Goal: Transaction & Acquisition: Subscribe to service/newsletter

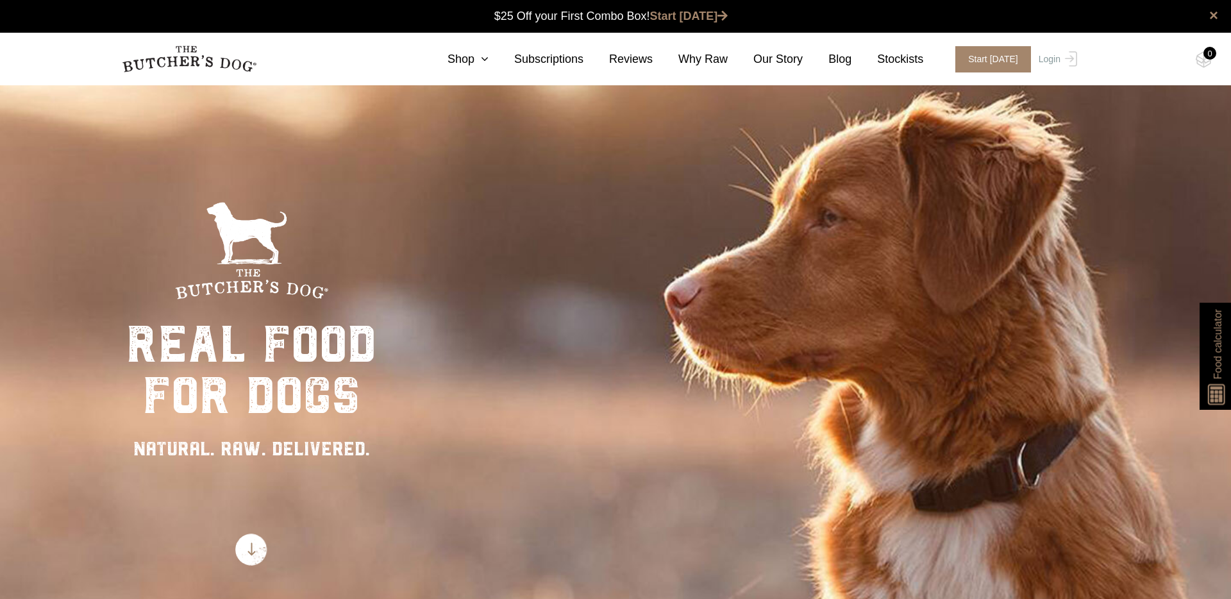
click at [1050, 60] on div "Close dialog $25 OFF YOUR FIRST ORDER + FREE SHIPPING ($150 Minimum Spend) Emai…" at bounding box center [615, 299] width 1231 height 599
click at [1057, 67] on link "Login" at bounding box center [1057, 59] width 42 height 26
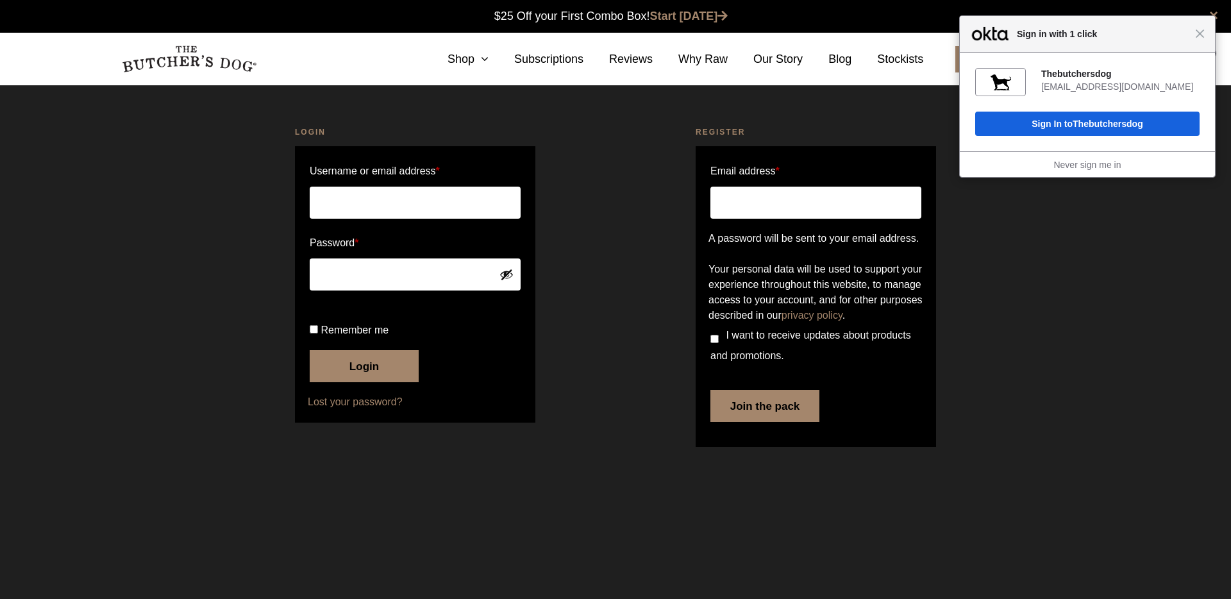
type input "steph.royales@gmail.com"
drag, startPoint x: 314, startPoint y: 375, endPoint x: 330, endPoint y: 387, distance: 19.8
click at [315, 333] on input "Remember me" at bounding box center [314, 329] width 8 height 8
checkbox input "true"
click at [358, 382] on button "Login" at bounding box center [364, 366] width 109 height 32
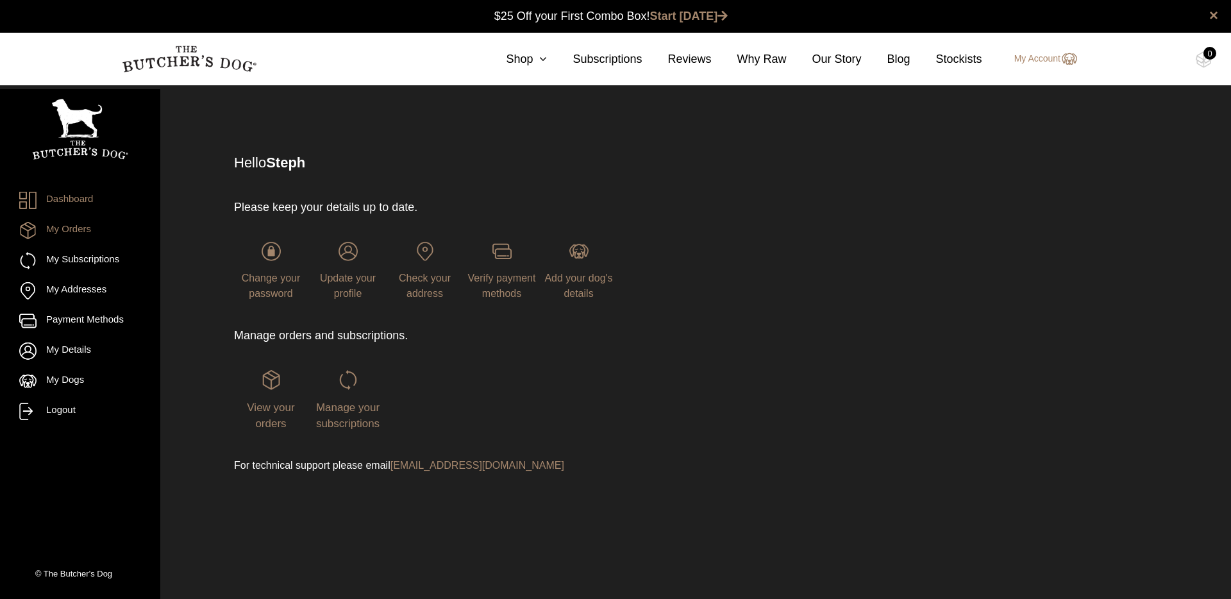
click at [87, 235] on link "My Orders" at bounding box center [80, 230] width 122 height 17
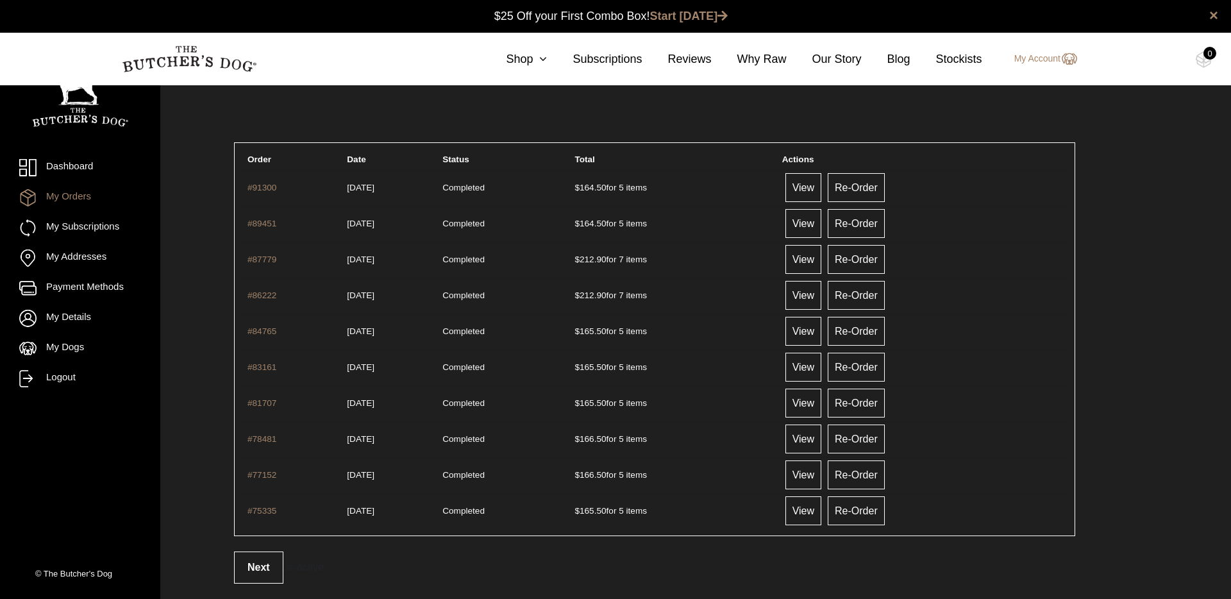
scroll to position [1, 0]
click at [90, 227] on link "My Subscriptions" at bounding box center [80, 227] width 122 height 17
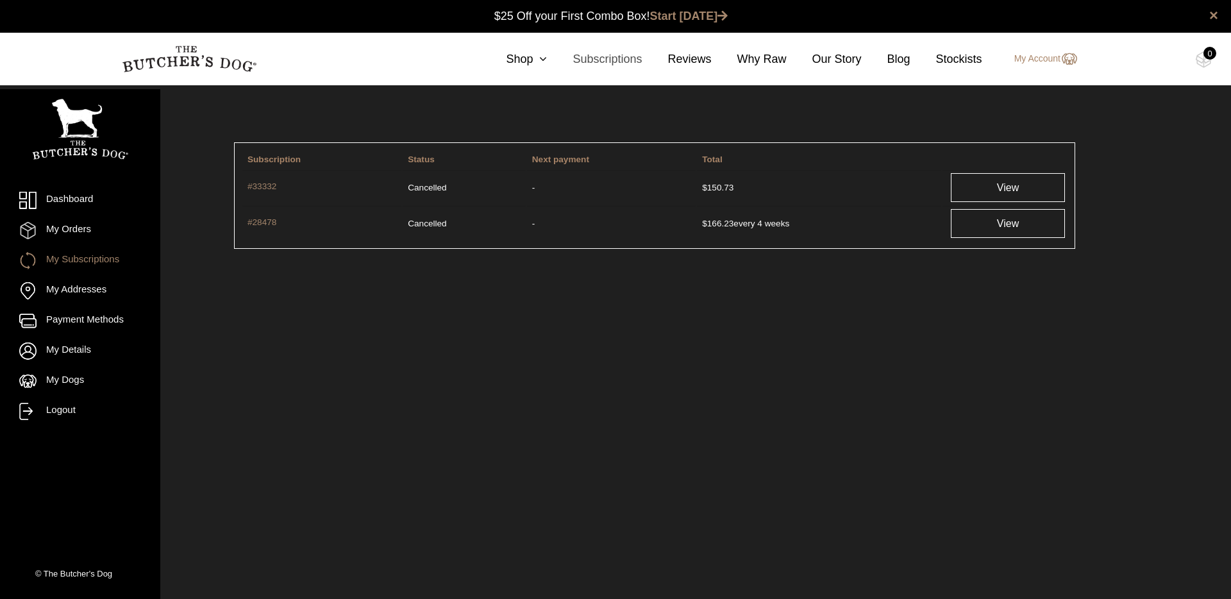
click at [604, 67] on link "Subscriptions" at bounding box center [594, 59] width 95 height 17
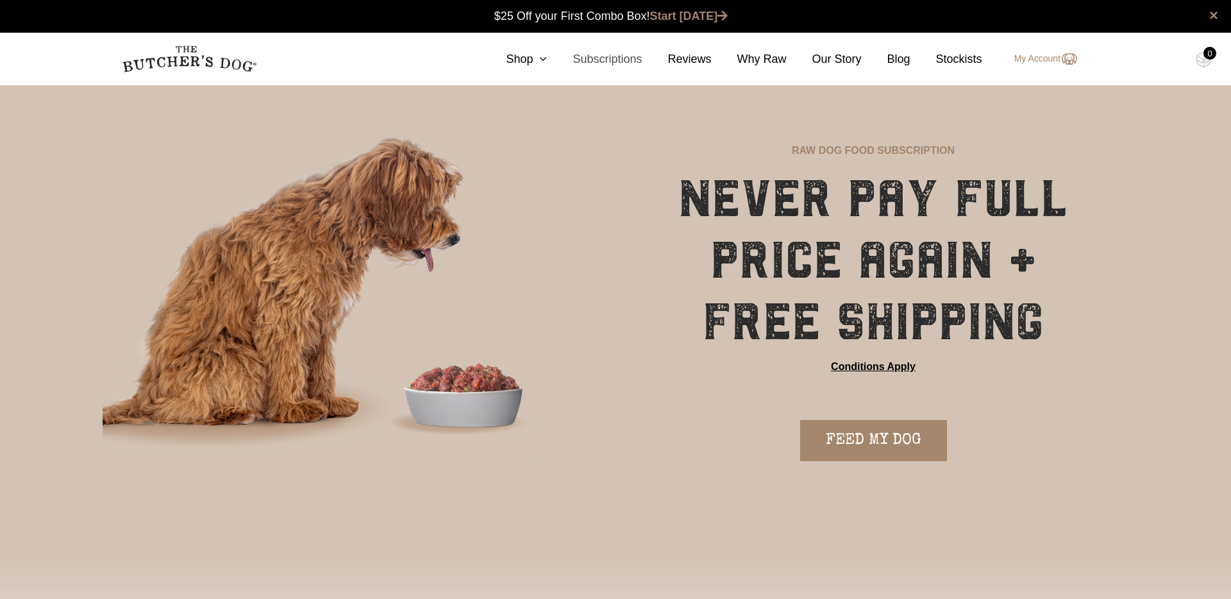
scroll to position [1, 0]
click at [849, 440] on link "FEED MY DOG" at bounding box center [873, 439] width 147 height 41
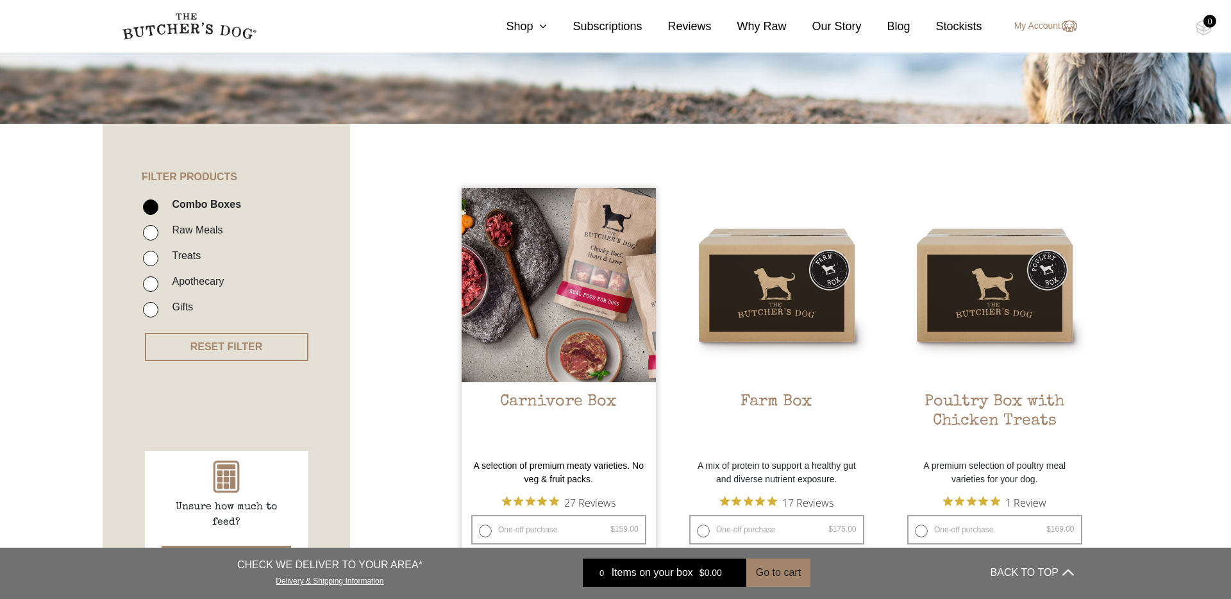
scroll to position [209, 0]
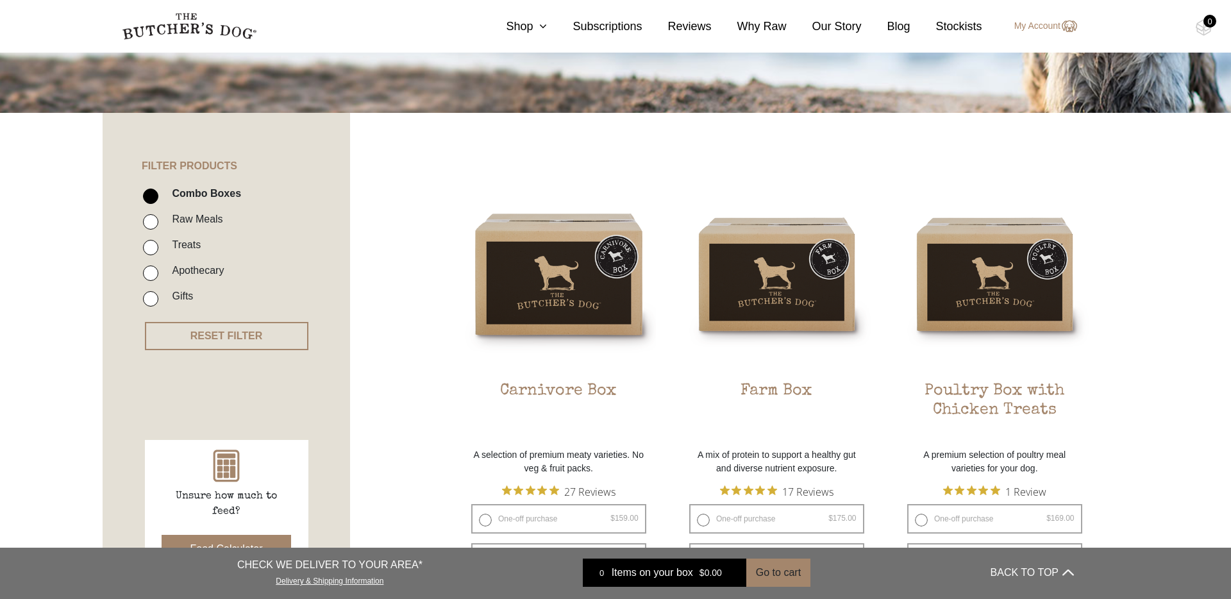
click at [148, 226] on input "Raw Meals" at bounding box center [150, 221] width 15 height 15
checkbox input "true"
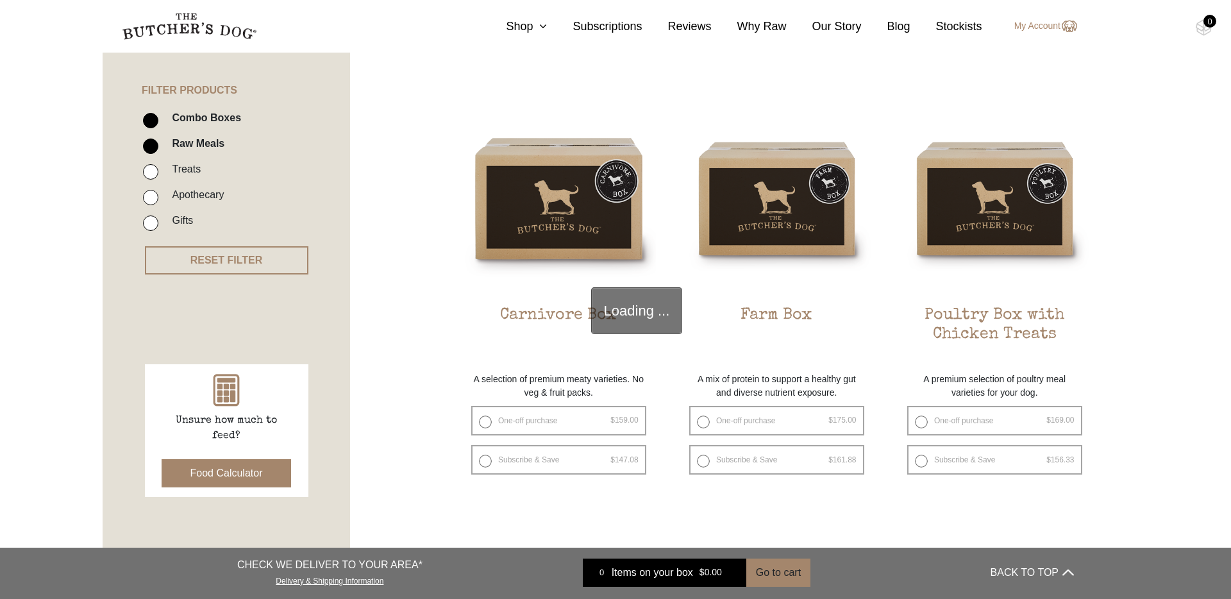
scroll to position [290, 0]
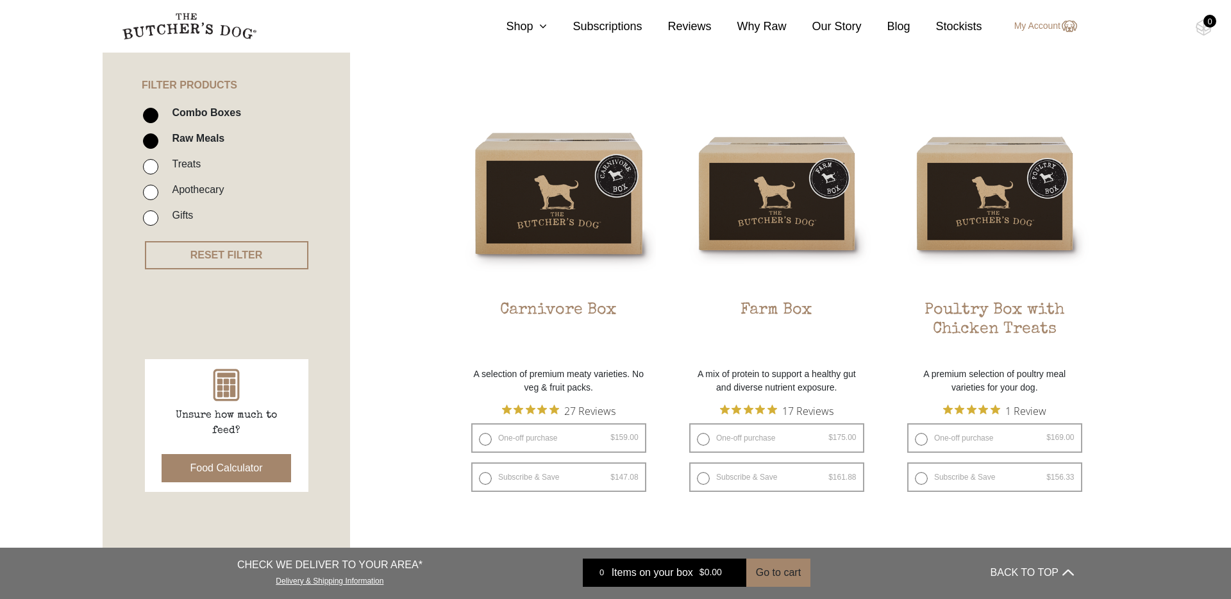
click at [148, 107] on li "Combo Boxes" at bounding box center [245, 117] width 205 height 26
click at [148, 112] on input "Combo Boxes" at bounding box center [150, 115] width 15 height 15
checkbox input "false"
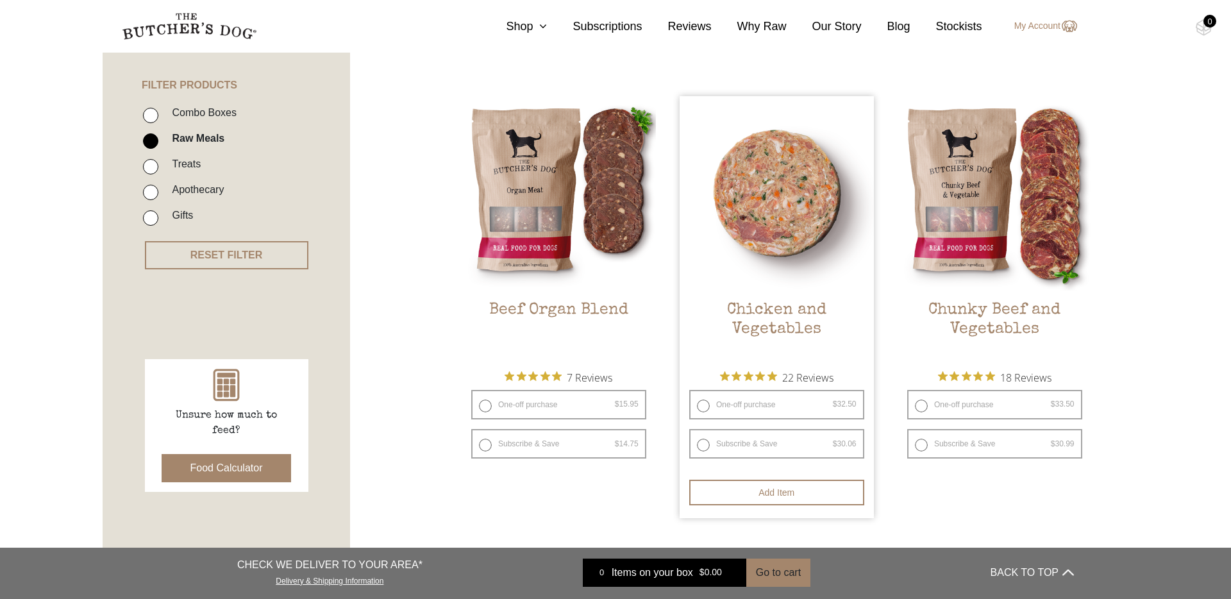
click at [705, 446] on label "Subscribe & Save $ 32.50 Original price was: $32.50. $ 30.06 Current price is: …" at bounding box center [776, 443] width 175 height 29
radio input "true"
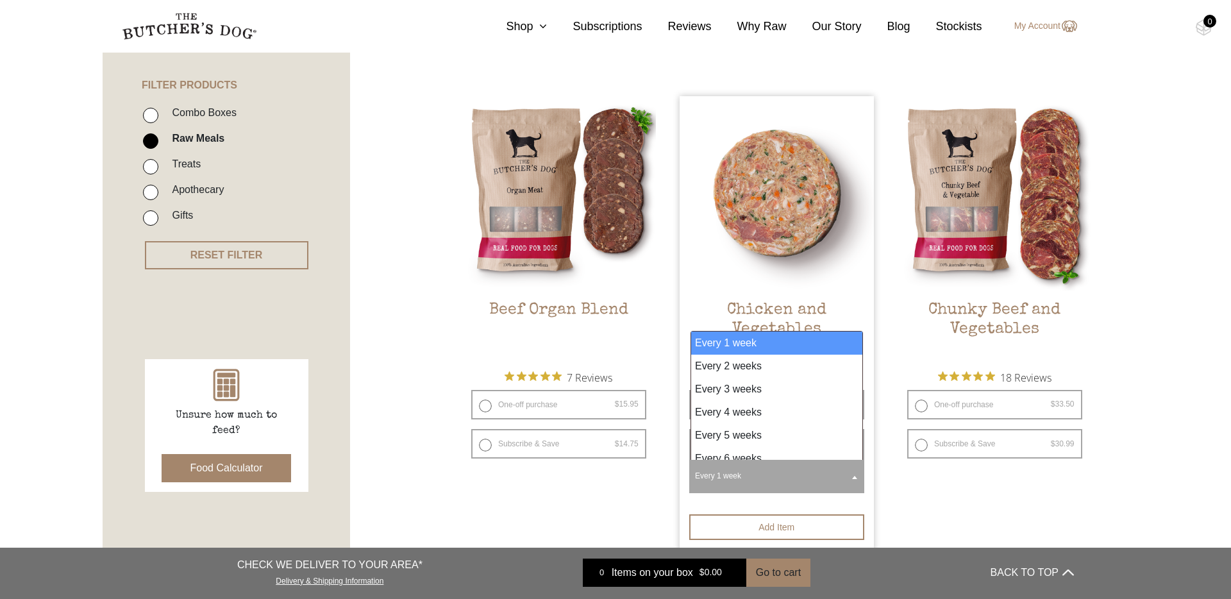
click at [852, 477] on b at bounding box center [854, 477] width 5 height 3
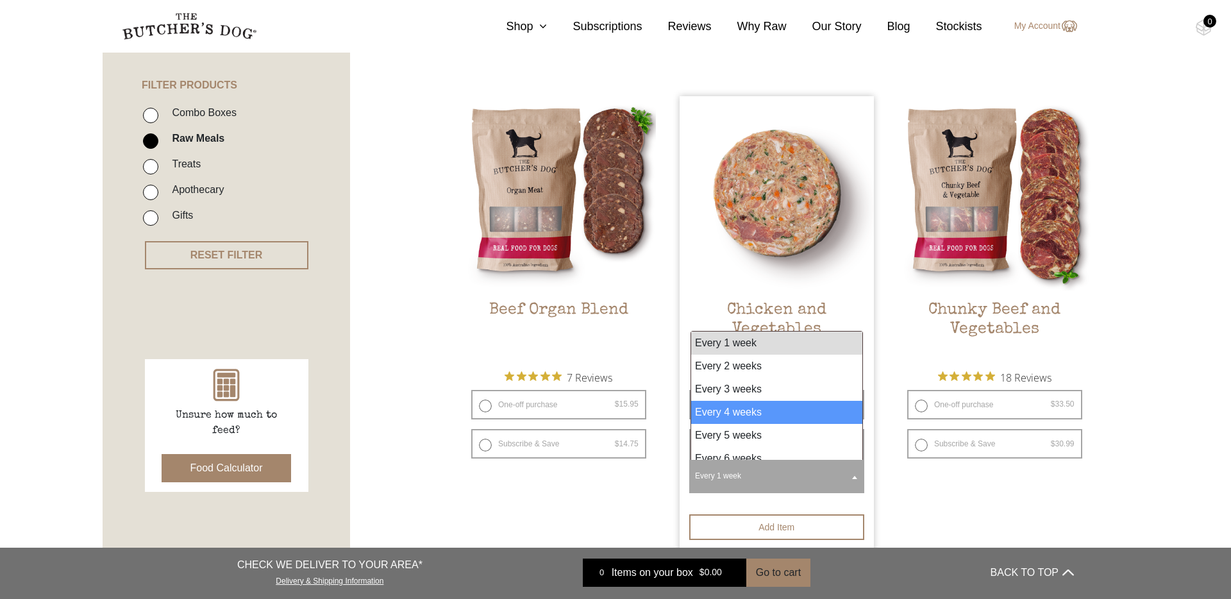
select select "4_week"
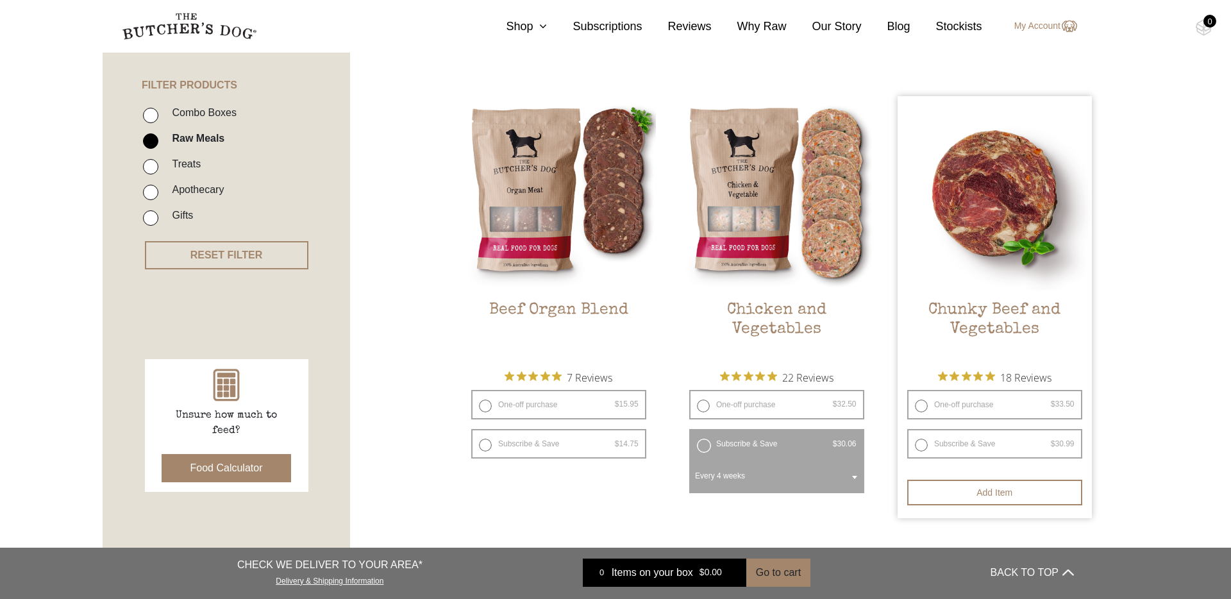
click at [920, 443] on label "Subscribe & Save $ 33.50 Original price was: $33.50. $ 30.99 Current price is: …" at bounding box center [994, 443] width 175 height 29
radio input "true"
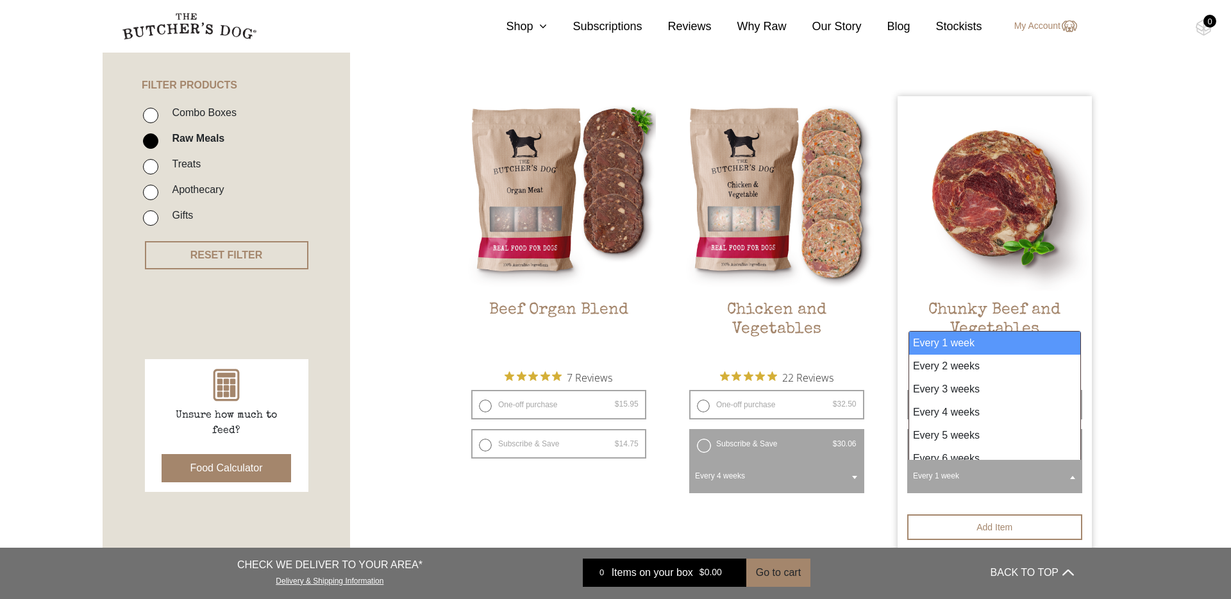
click at [1059, 478] on span "Every 1 week" at bounding box center [995, 475] width 170 height 29
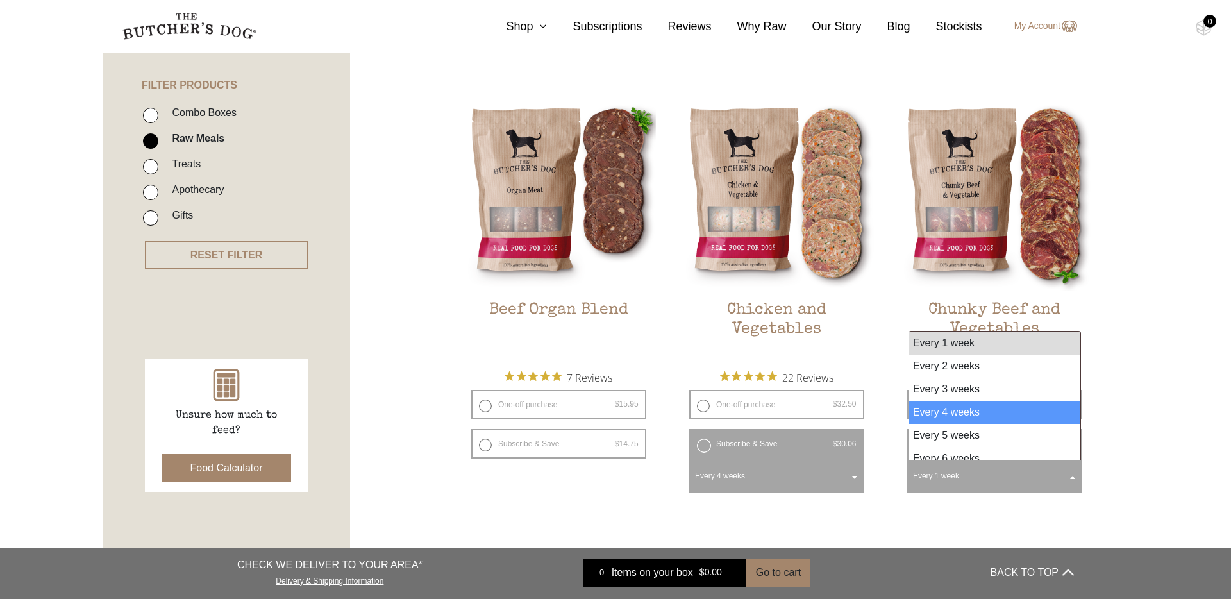
select select "4_week"
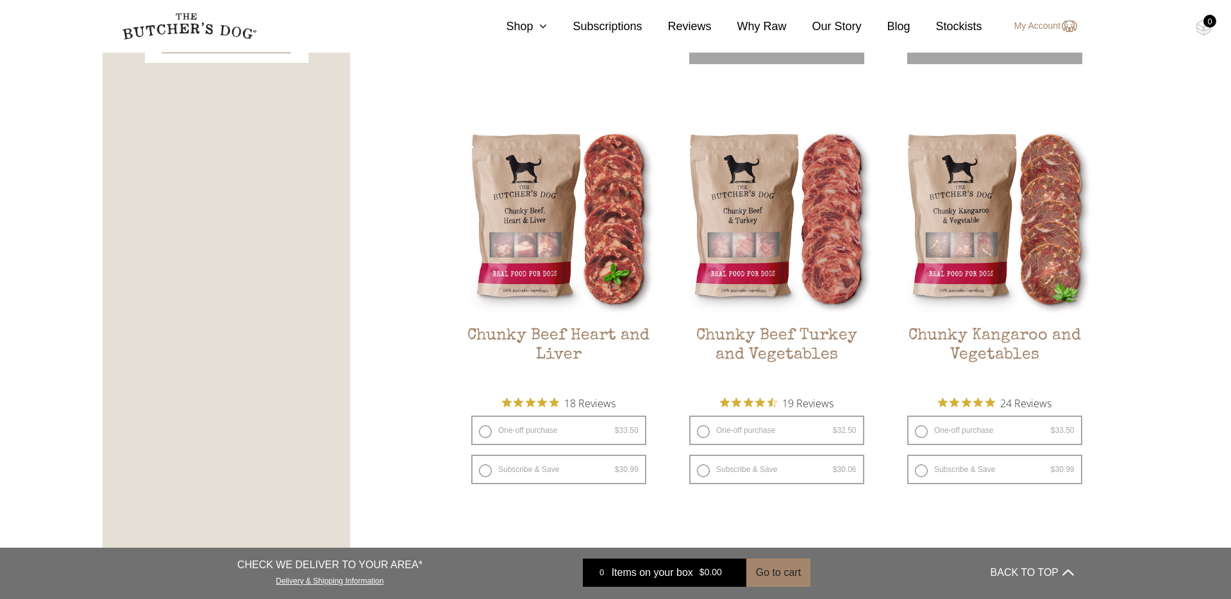
scroll to position [723, 0]
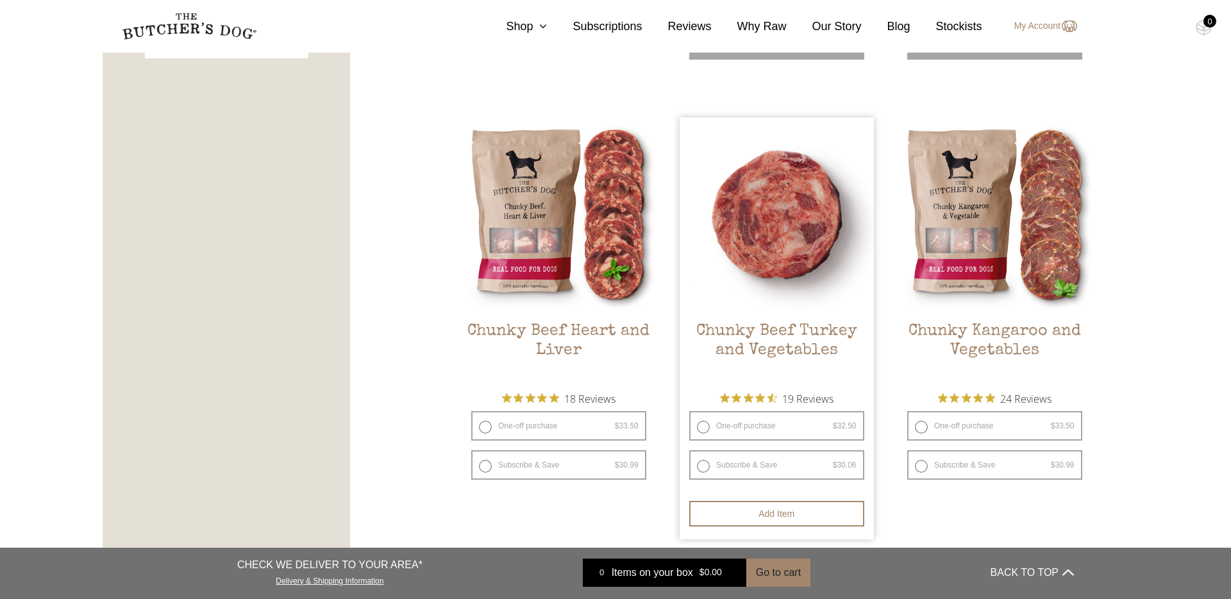
click at [700, 466] on label "Subscribe & Save $ 32.50 Original price was: $32.50. $ 30.06 Current price is: …" at bounding box center [776, 464] width 175 height 29
radio input "true"
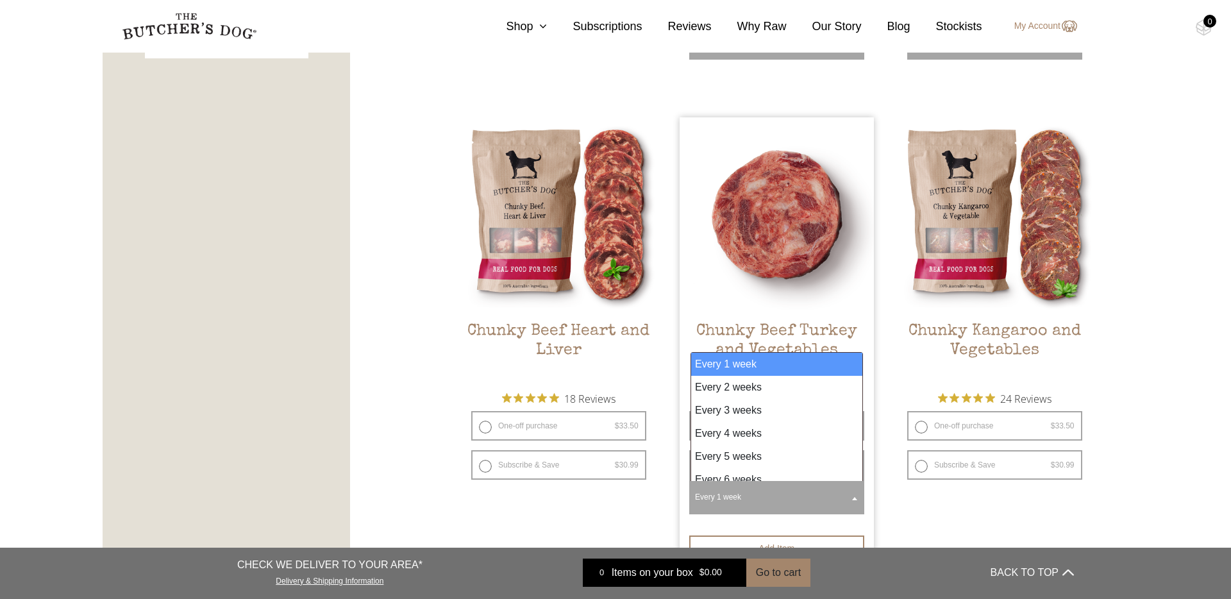
click at [740, 496] on span "Every 1 week" at bounding box center [777, 496] width 170 height 29
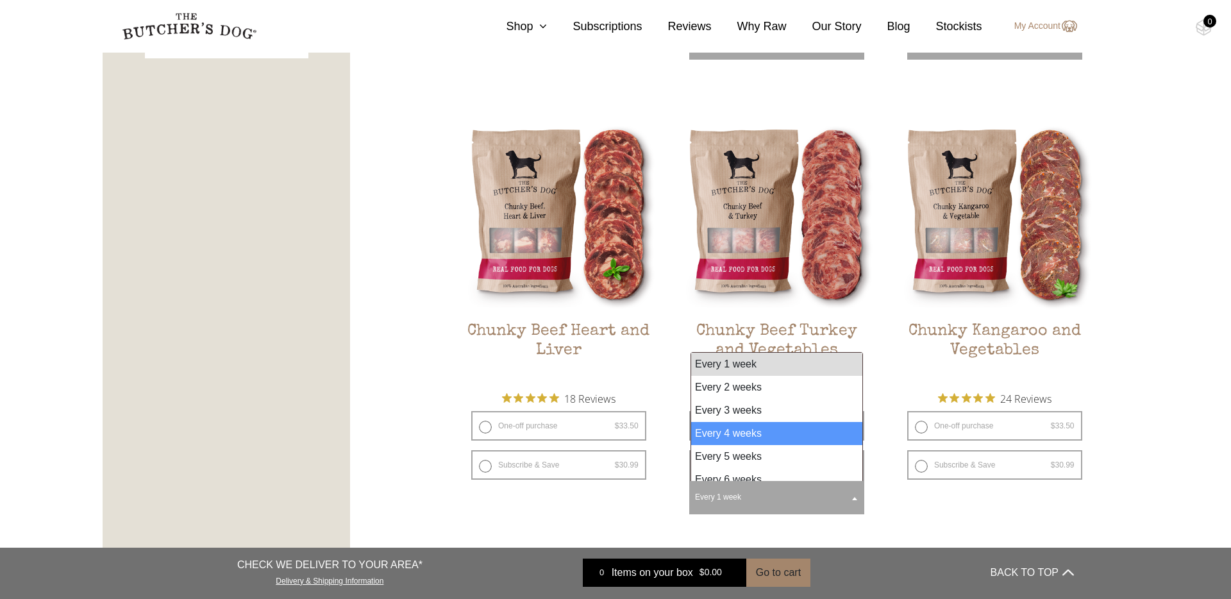
select select "4_week"
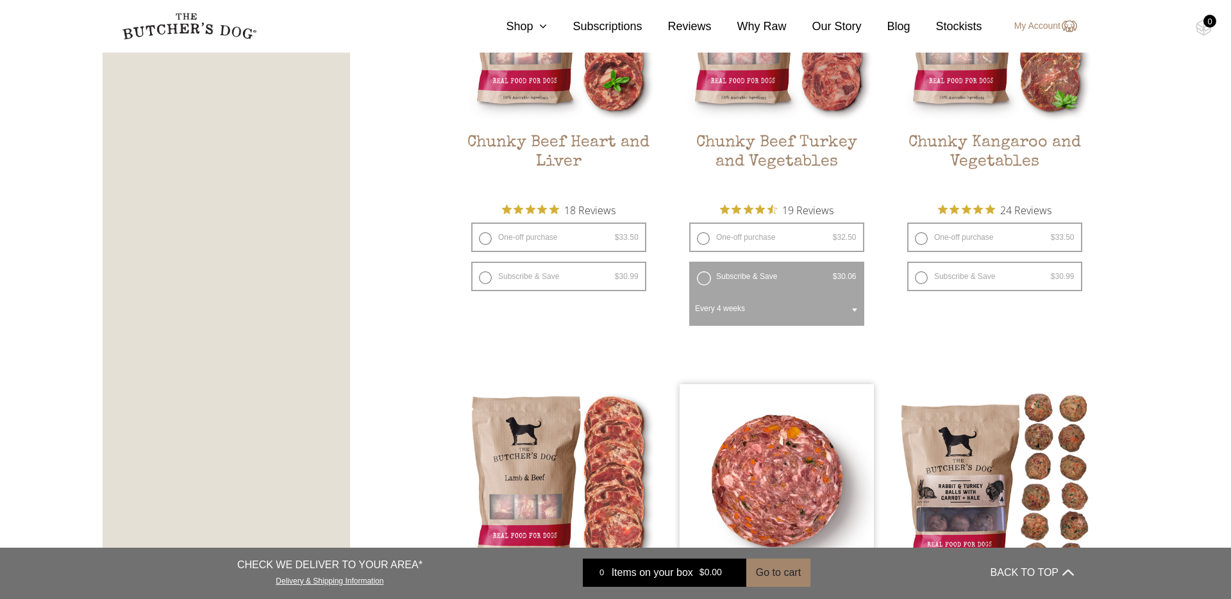
scroll to position [928, 0]
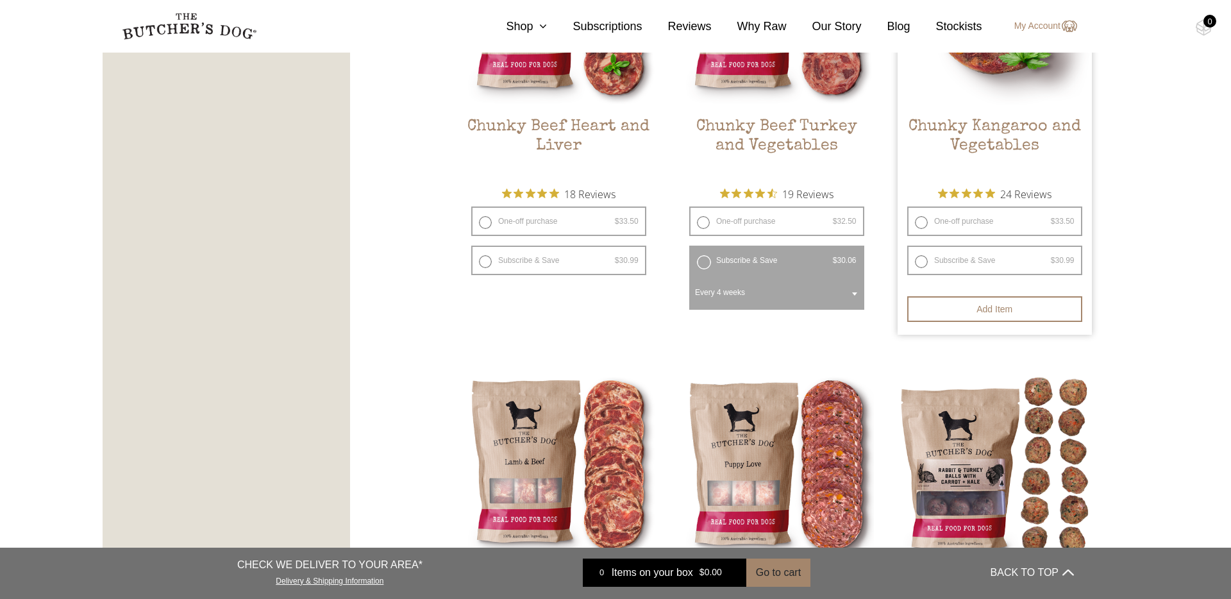
click at [943, 264] on label "Subscribe & Save $ 33.50 Original price was: $33.50. $ 30.99 Current price is: …" at bounding box center [994, 260] width 175 height 29
radio input "true"
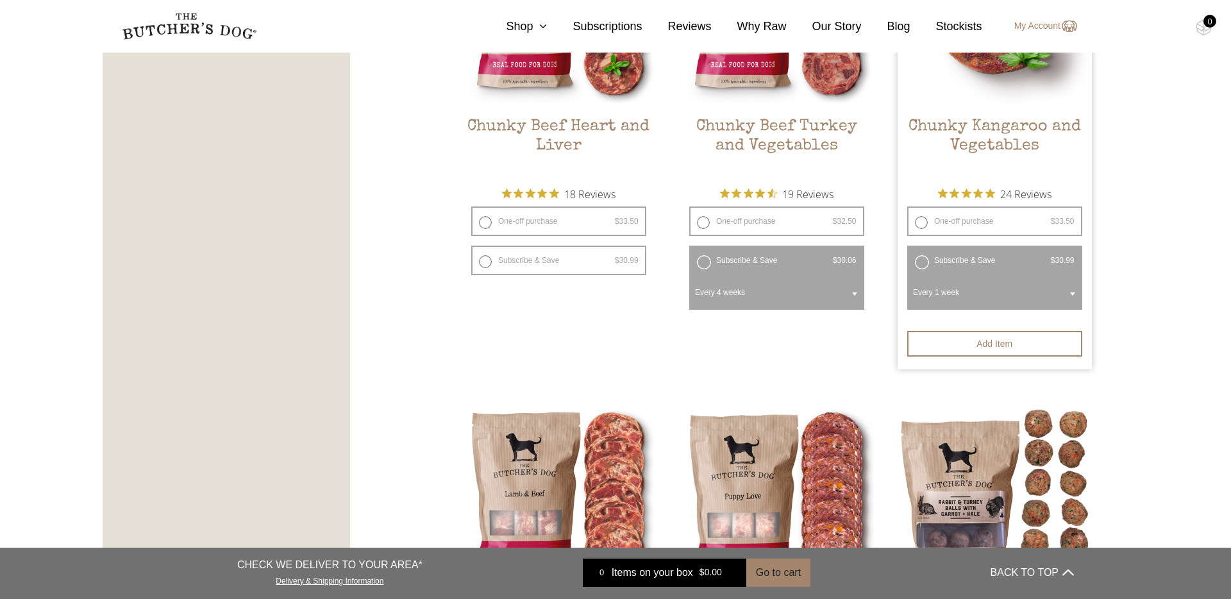
click at [936, 290] on span "Every 1 week" at bounding box center [995, 292] width 170 height 29
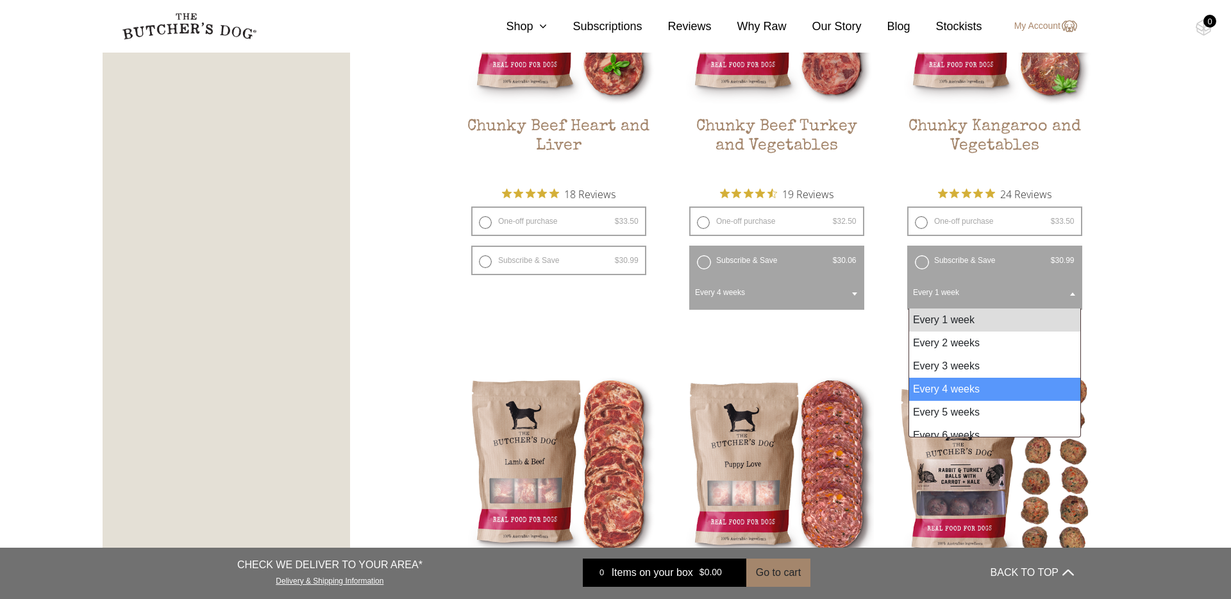
select select "4_week"
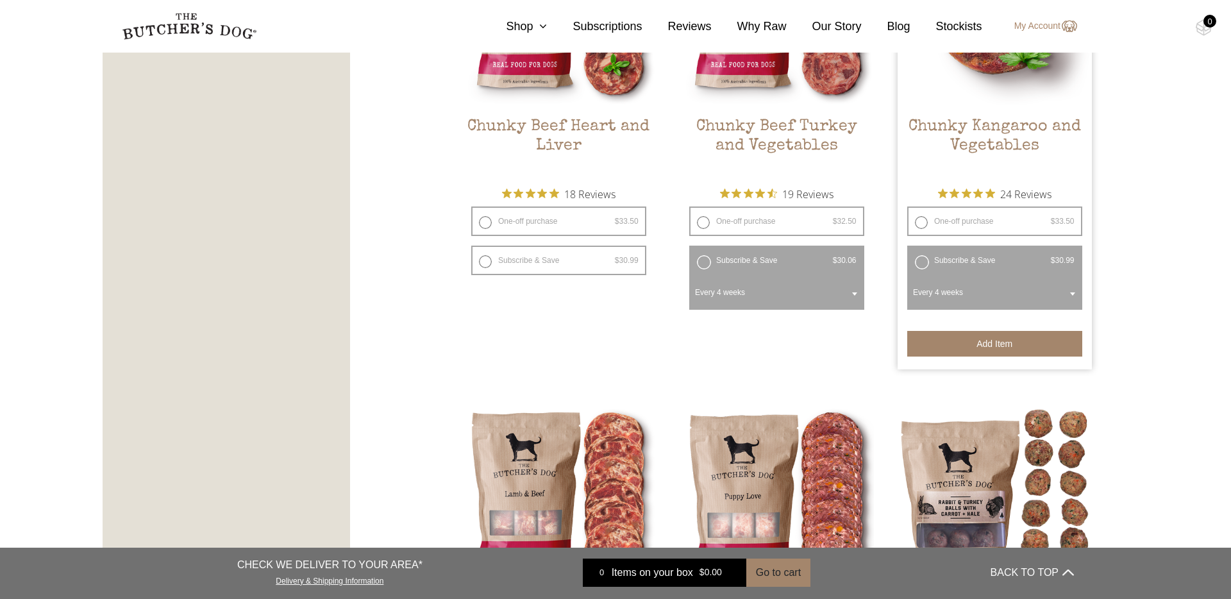
click at [978, 349] on button "Add item" at bounding box center [994, 344] width 175 height 26
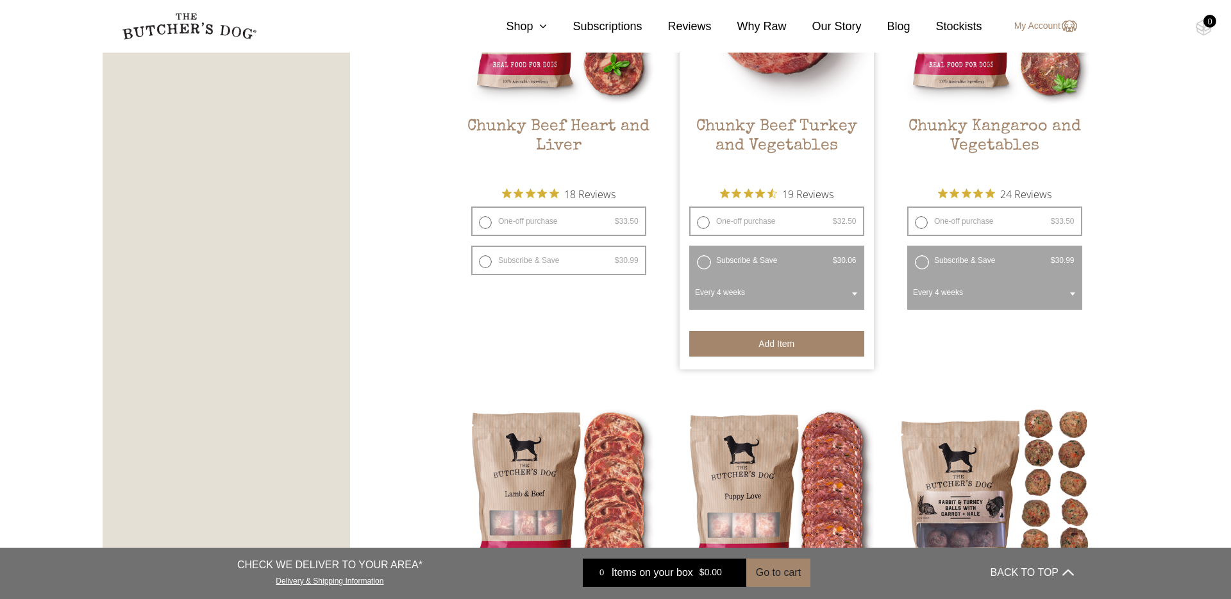
drag, startPoint x: 799, startPoint y: 344, endPoint x: 886, endPoint y: 337, distance: 86.8
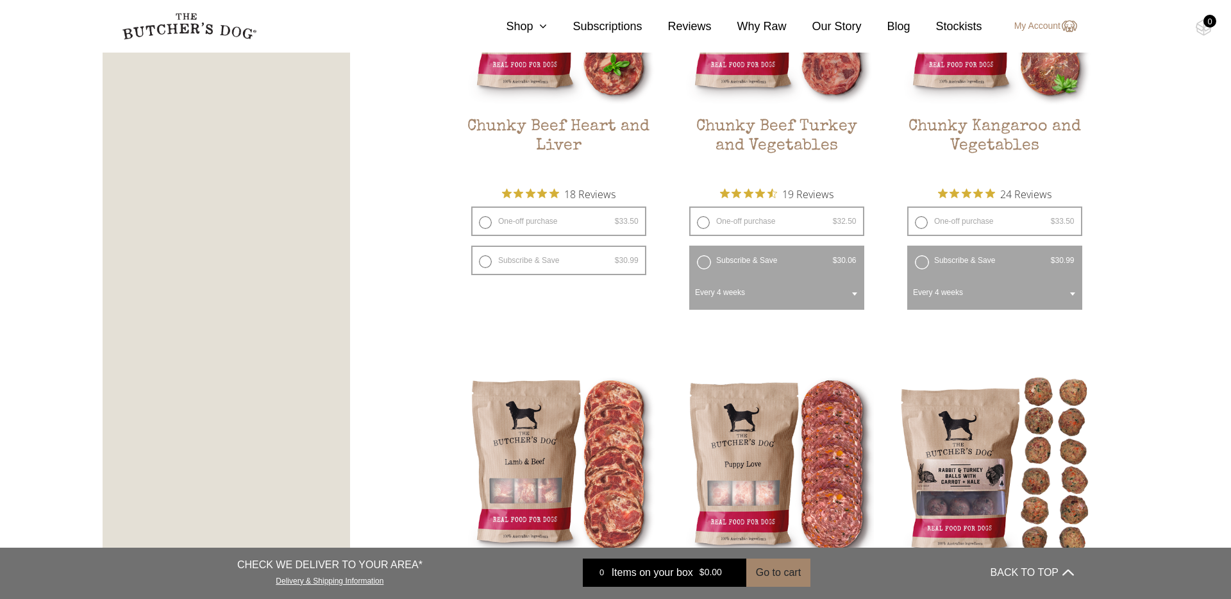
click at [0, 0] on button "Add item" at bounding box center [0, 0] width 0 height 0
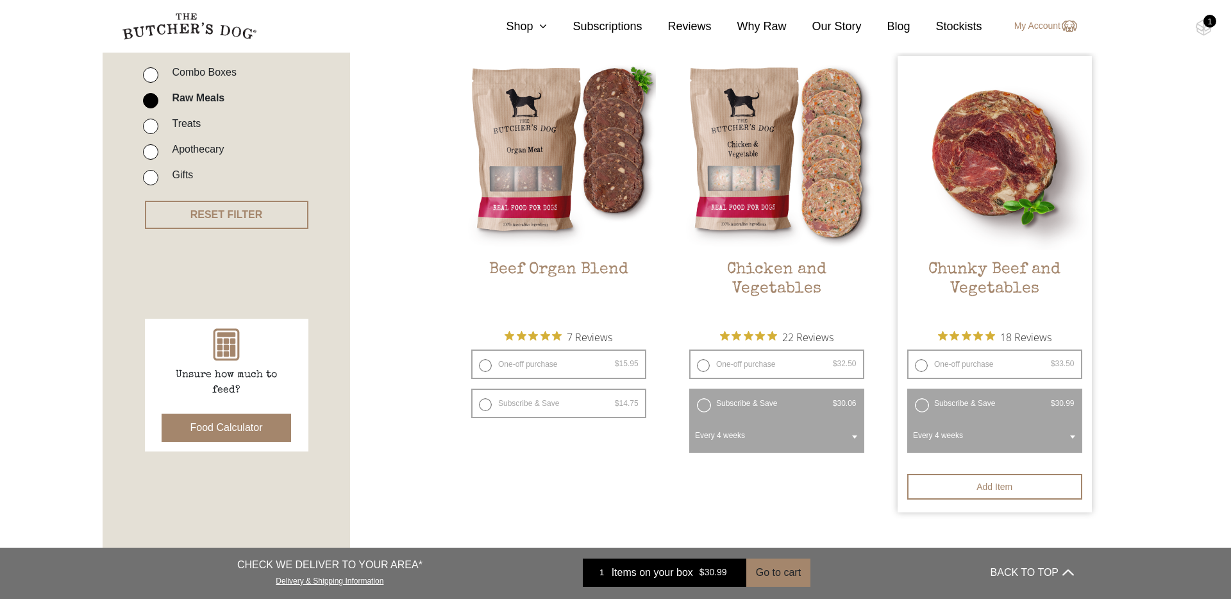
scroll to position [306, 0]
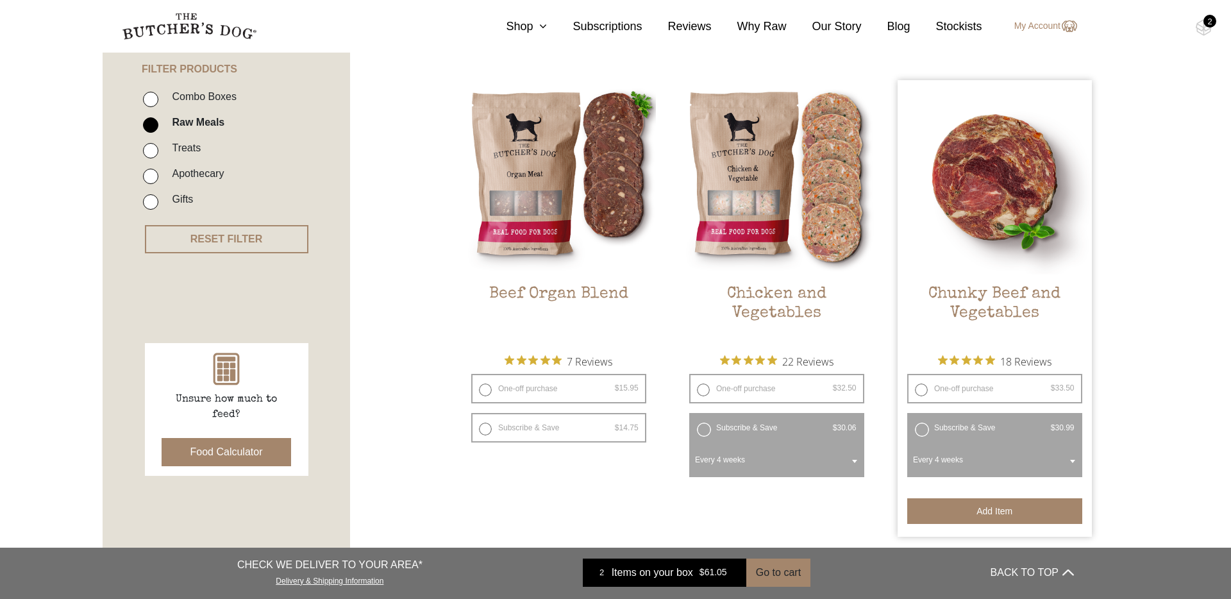
click at [1013, 510] on button "Add item" at bounding box center [994, 511] width 175 height 26
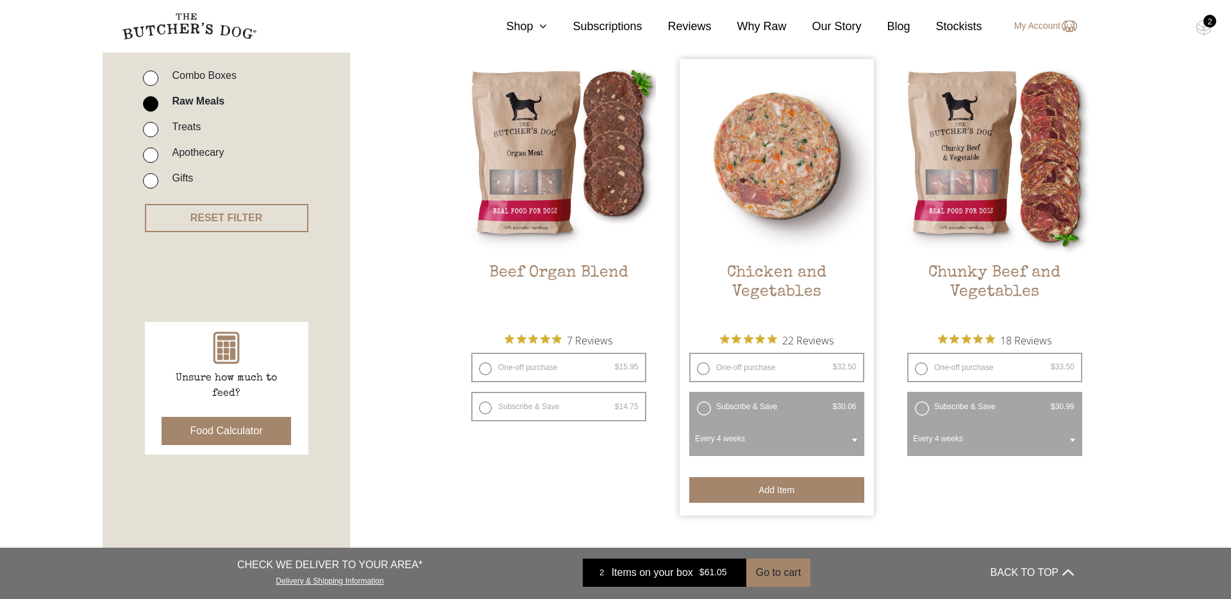
scroll to position [359, 0]
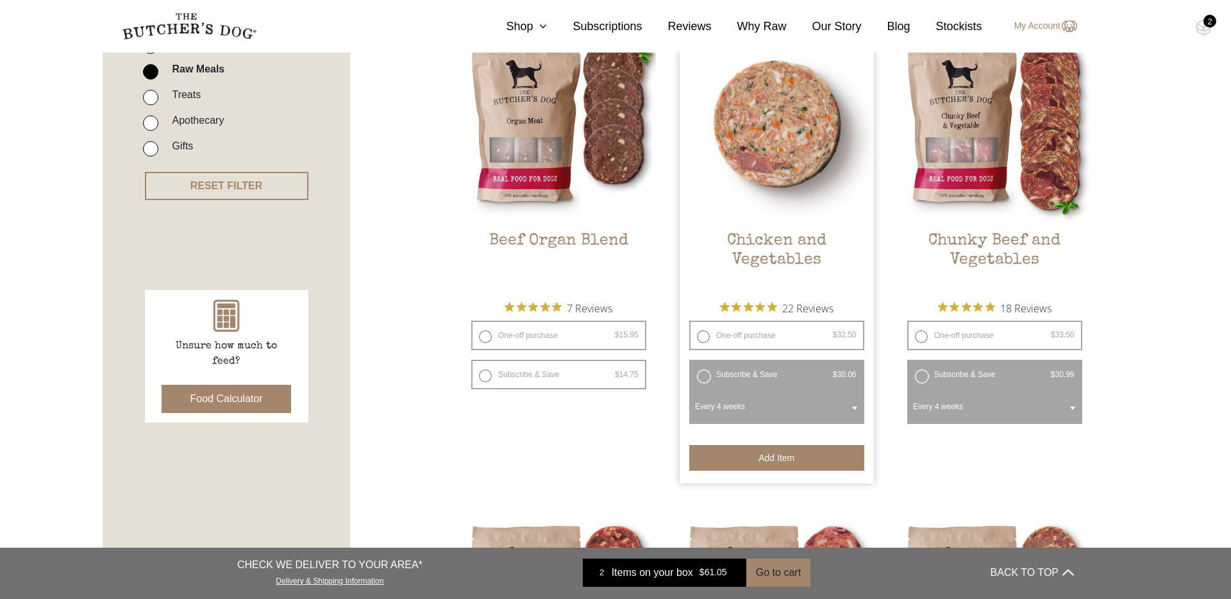
click at [763, 464] on button "Add item" at bounding box center [776, 458] width 175 height 26
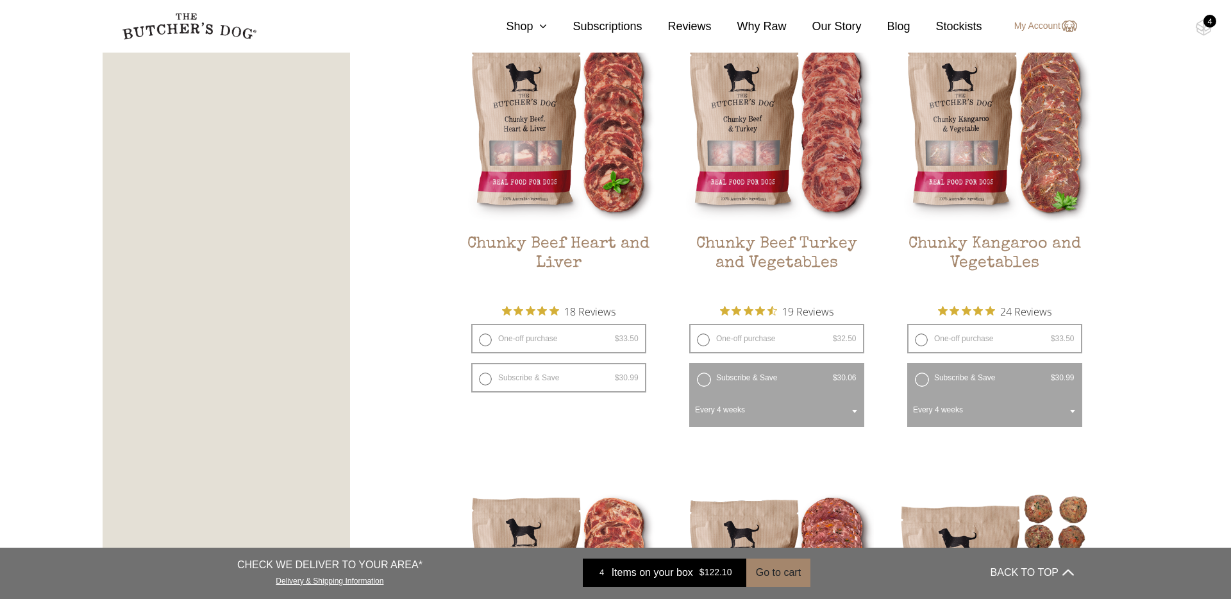
scroll to position [808, 0]
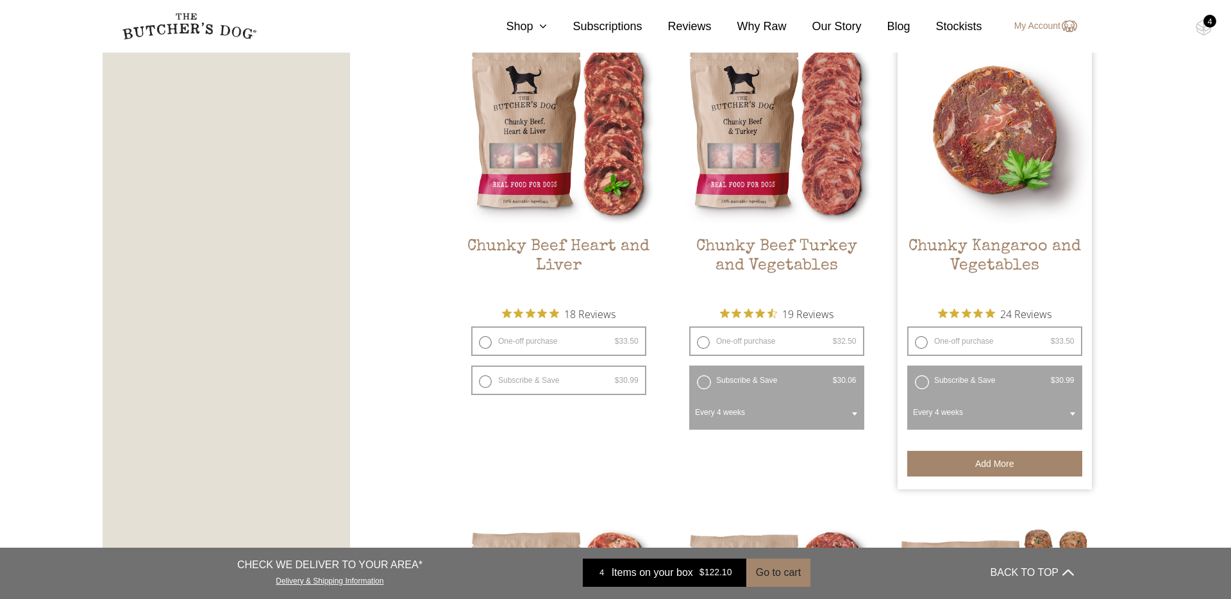
click at [996, 463] on button "Add more" at bounding box center [994, 464] width 175 height 26
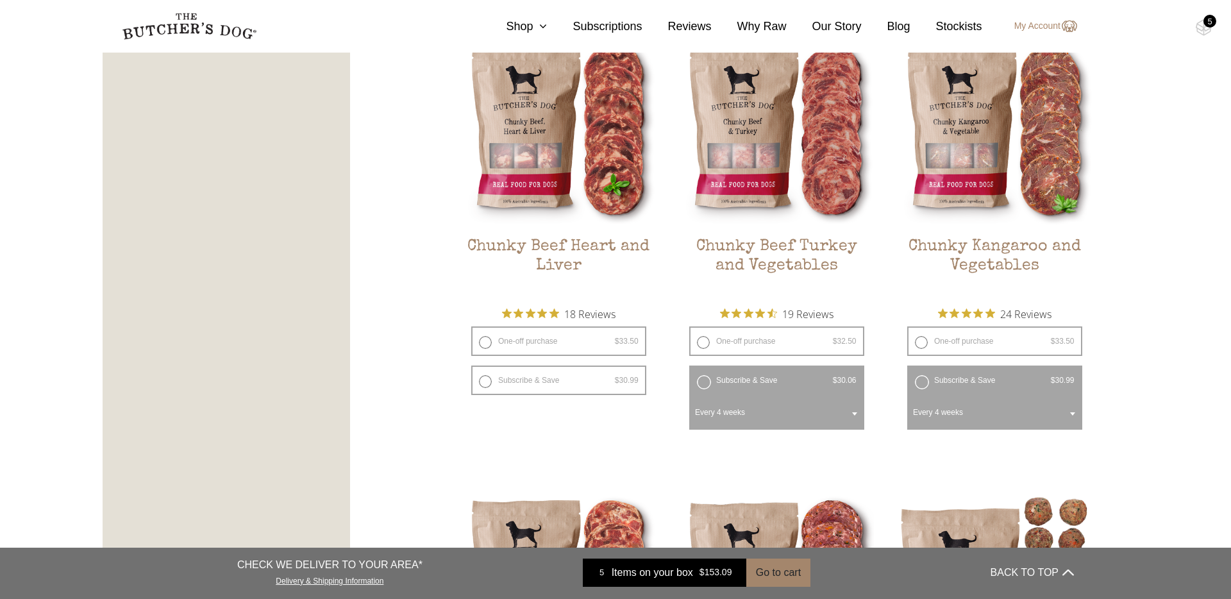
click at [1211, 23] on div "5" at bounding box center [1210, 21] width 13 height 13
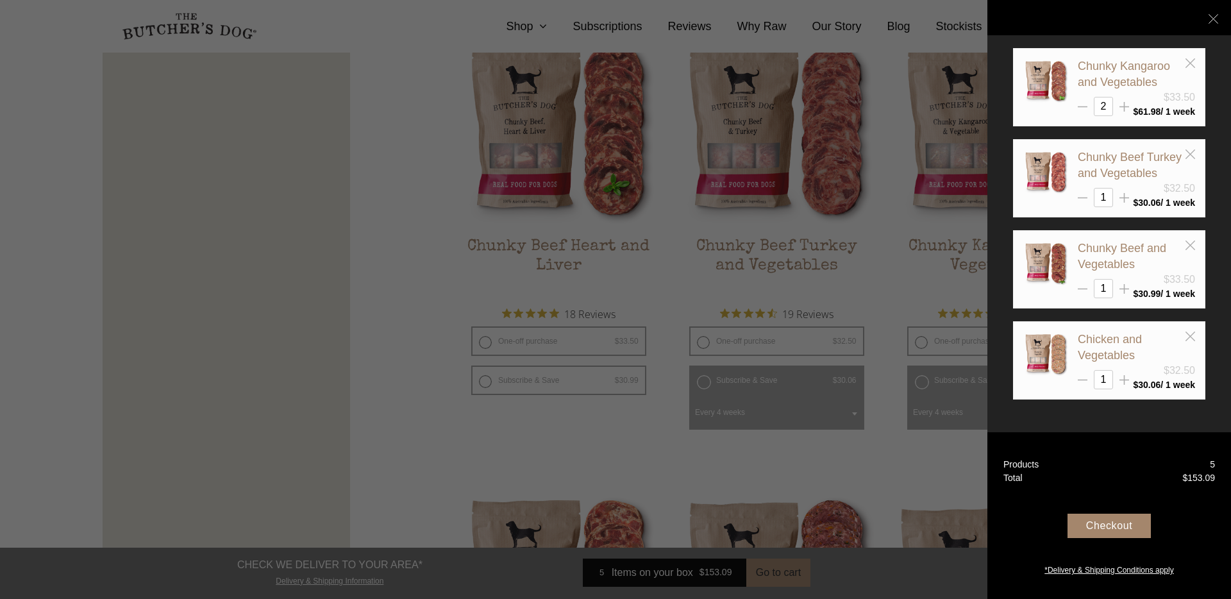
click at [1109, 514] on div "Checkout" at bounding box center [1109, 526] width 83 height 24
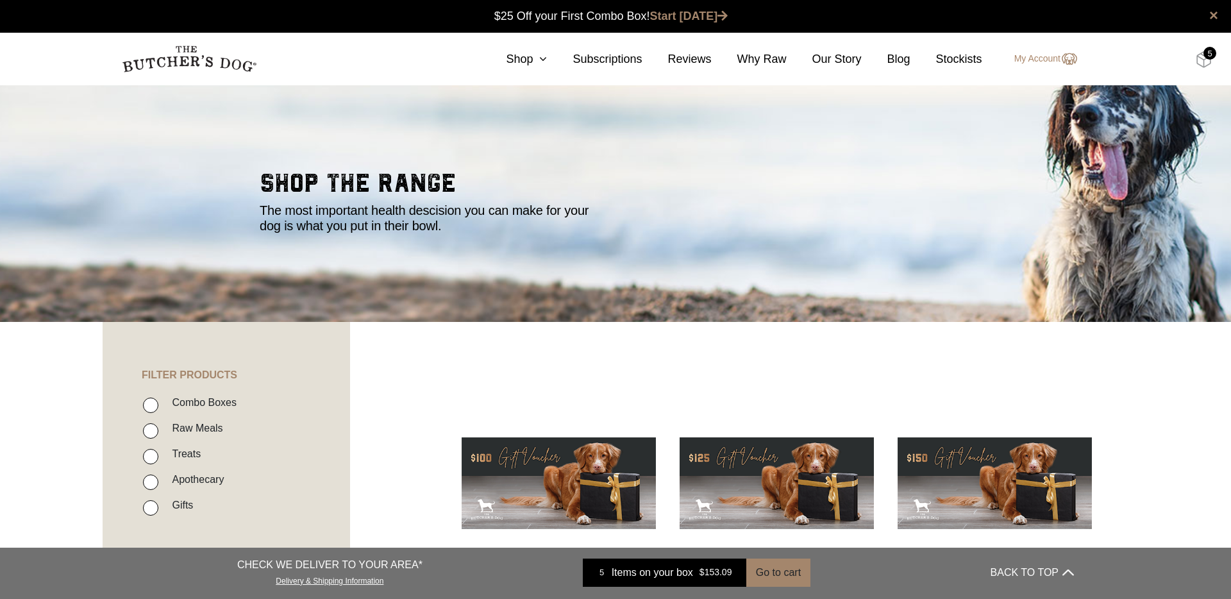
click at [1210, 60] on img at bounding box center [1204, 59] width 16 height 17
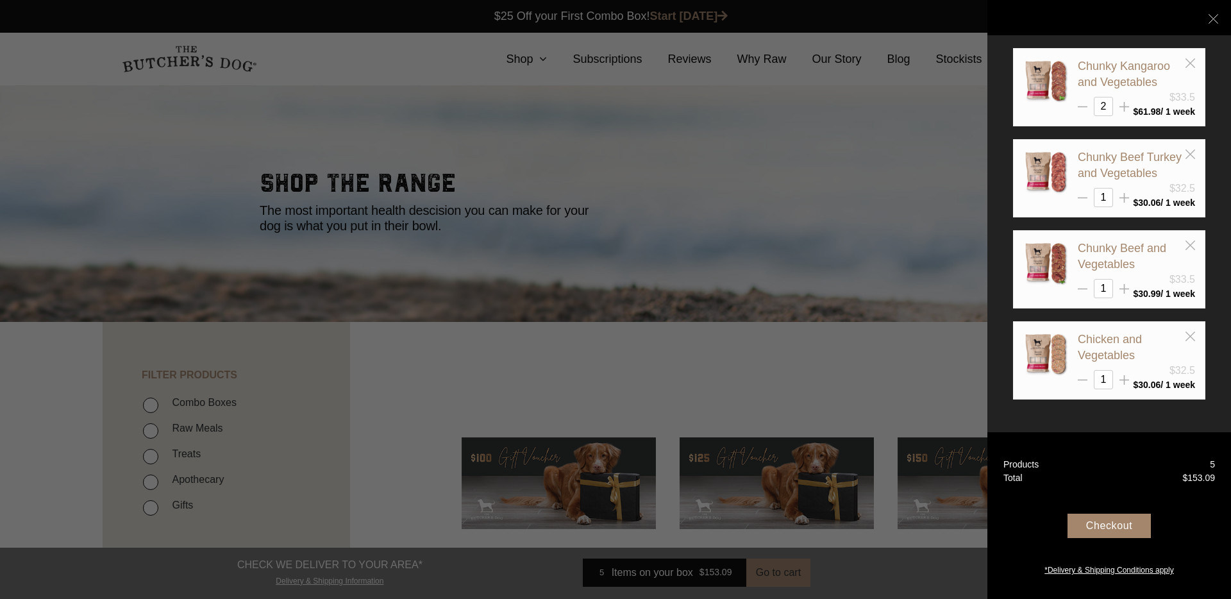
click at [1177, 399] on div "Chicken and Vegetables $32.5 1 $ 30.06" at bounding box center [1109, 360] width 192 height 78
click at [1095, 352] on link "Chicken and Vegetables" at bounding box center [1110, 347] width 64 height 29
click at [1095, 353] on link "Chicken and Vegetables" at bounding box center [1110, 347] width 64 height 29
click at [1148, 390] on bdi "$ 30.06" at bounding box center [1147, 385] width 28 height 10
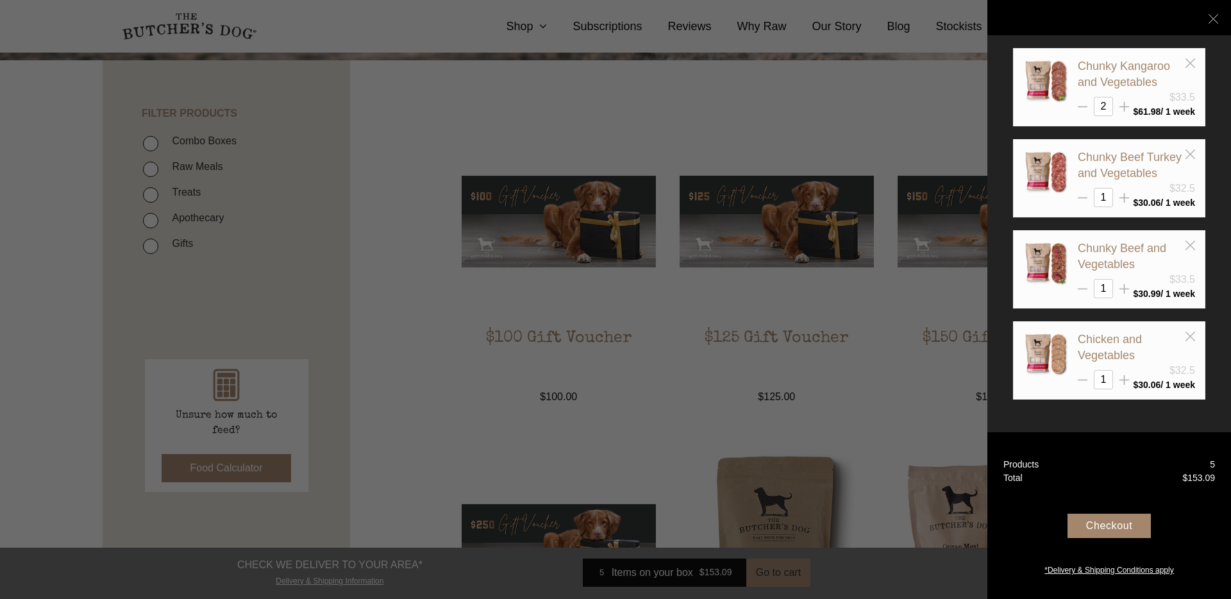
scroll to position [269, 0]
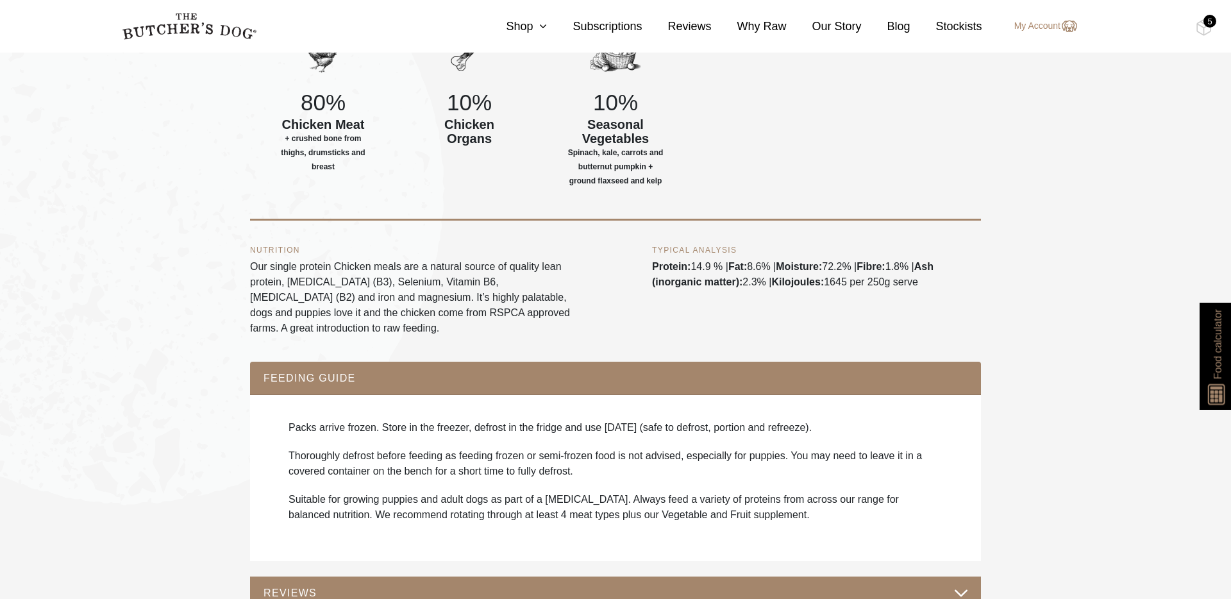
scroll to position [683, 0]
click at [1214, 19] on div "5" at bounding box center [1210, 21] width 13 height 13
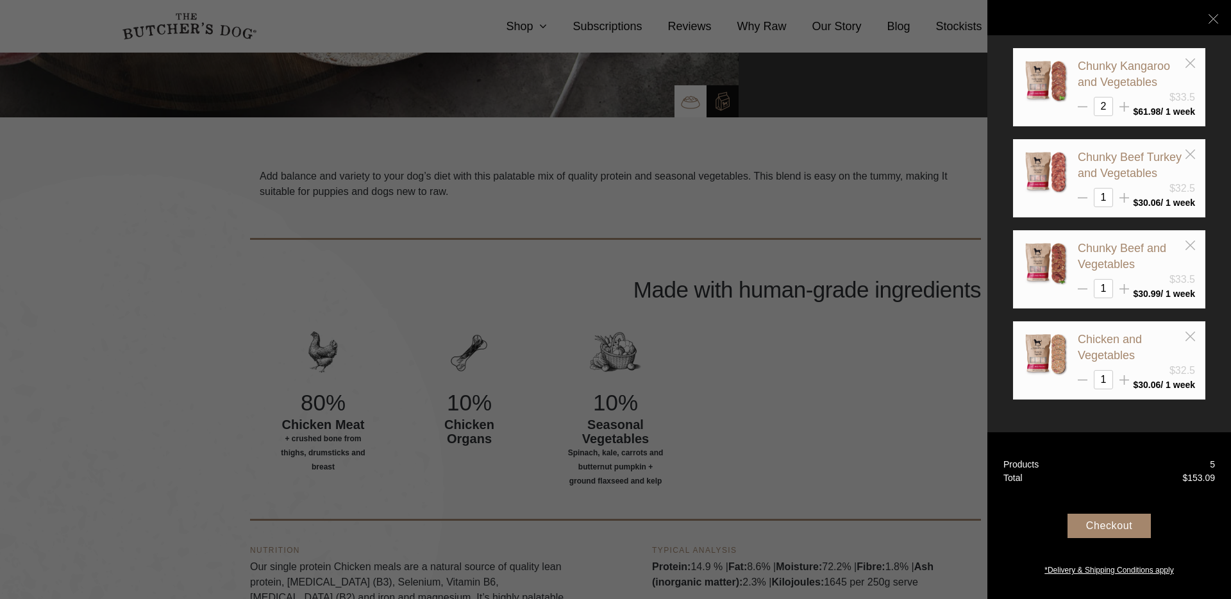
scroll to position [380, 0]
